Goal: Information Seeking & Learning: Learn about a topic

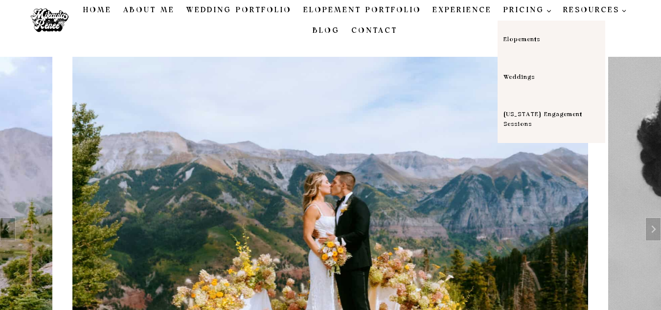
click at [509, 8] on span "PRICING Expand" at bounding box center [527, 10] width 48 height 12
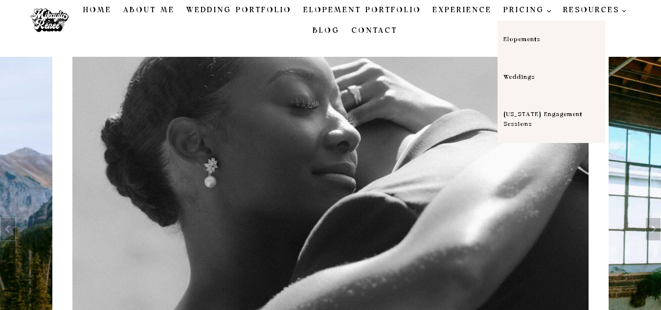
click at [509, 40] on link "Elopements" at bounding box center [551, 40] width 108 height 38
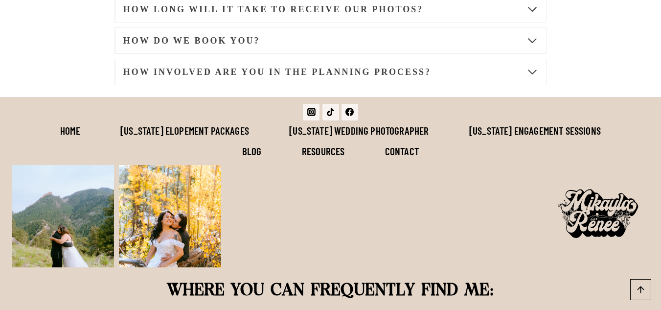
scroll to position [5490, 0]
